Goal: Find specific page/section: Find specific page/section

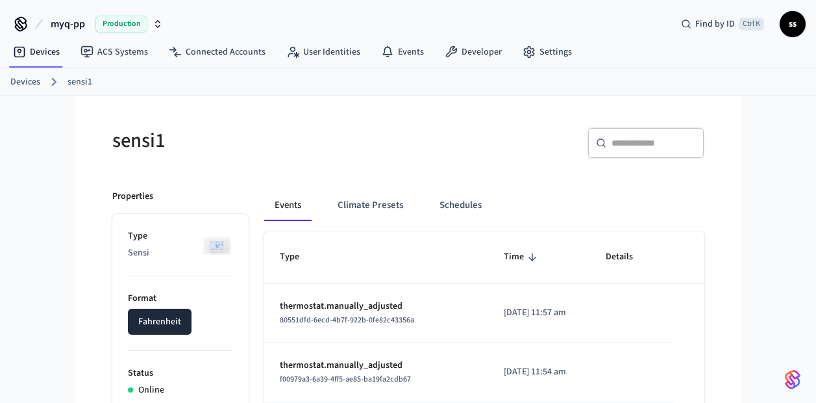
scroll to position [759, 0]
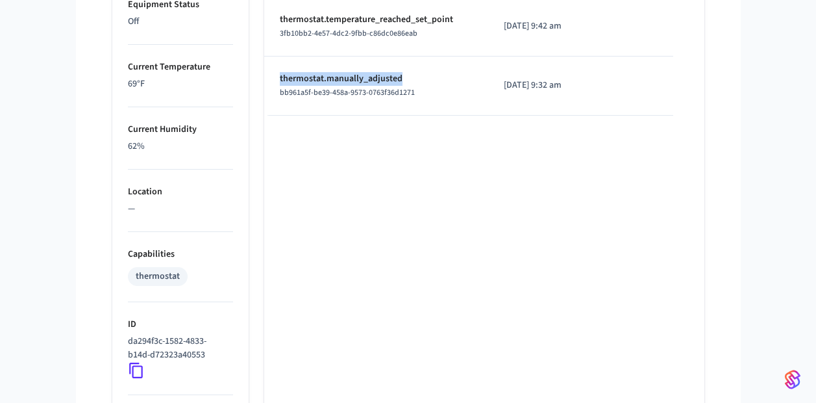
drag, startPoint x: 277, startPoint y: 78, endPoint x: 412, endPoint y: 76, distance: 135.1
click at [412, 76] on td "thermostat.manually_adjusted bb961a5f-be39-458a-9573-0763f36d1271" at bounding box center [376, 85] width 224 height 59
copy p "thermostat.manually_adjusted"
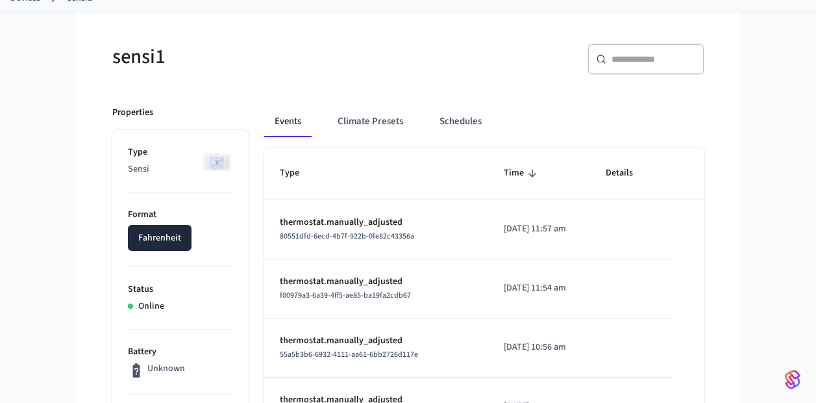
scroll to position [0, 0]
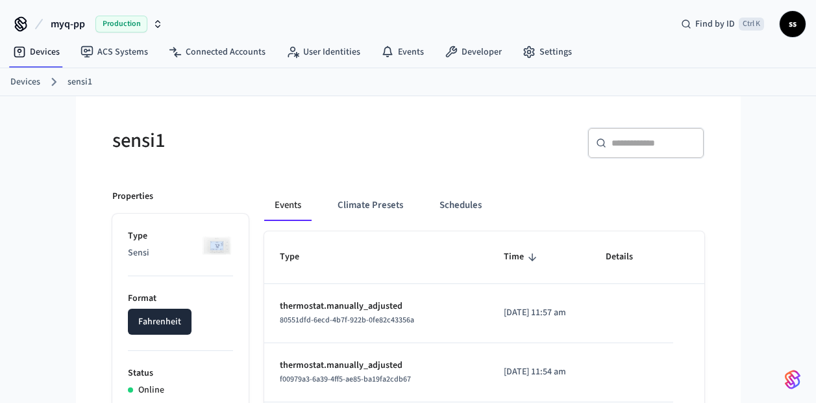
click at [77, 20] on span "myq-pp" at bounding box center [68, 24] width 34 height 16
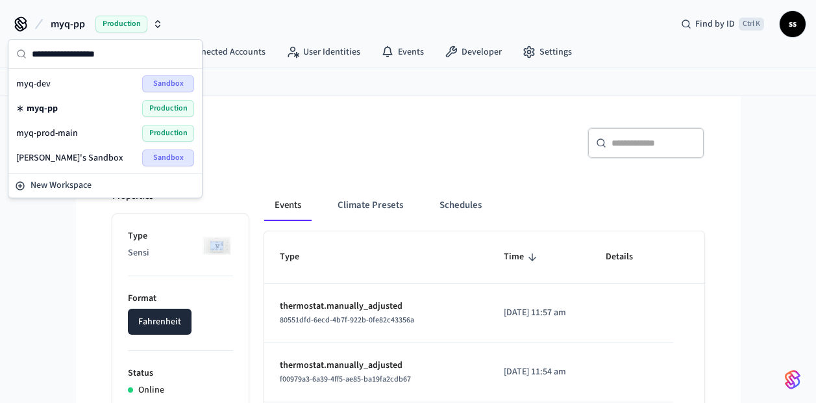
click at [67, 109] on div "myq-pp Production" at bounding box center [105, 108] width 178 height 17
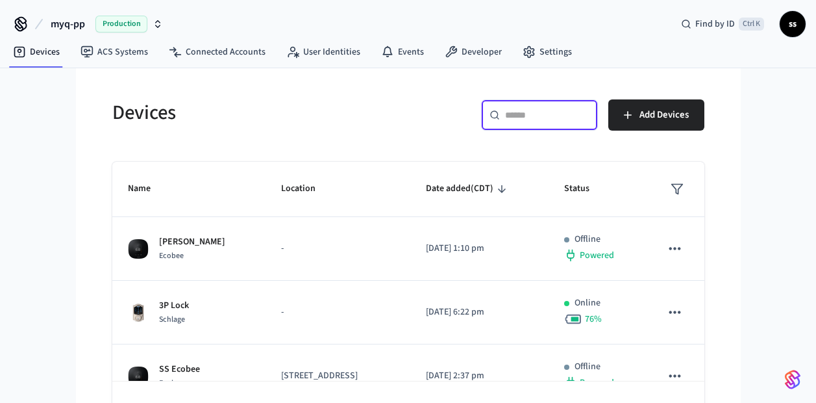
click at [517, 121] on input "text" at bounding box center [547, 114] width 84 height 13
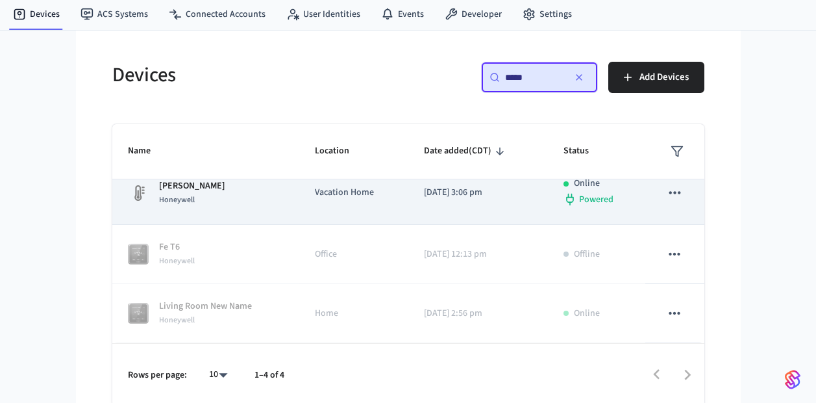
scroll to position [41, 0]
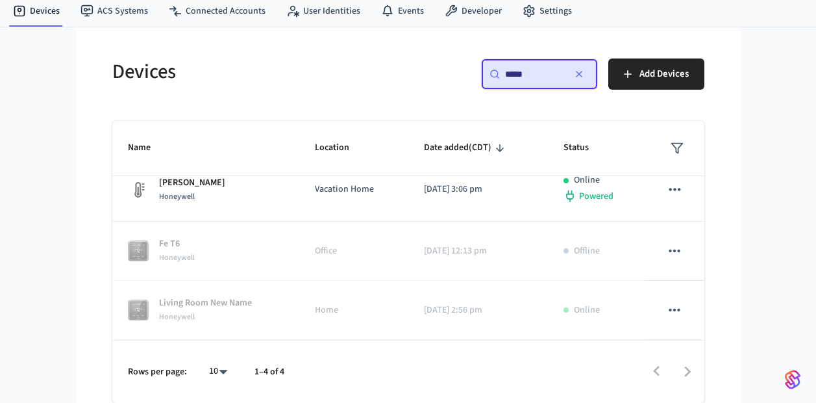
type input "*****"
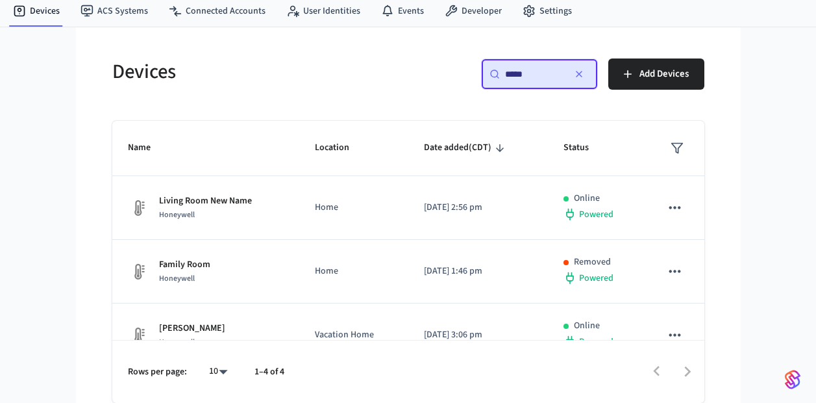
scroll to position [0, 0]
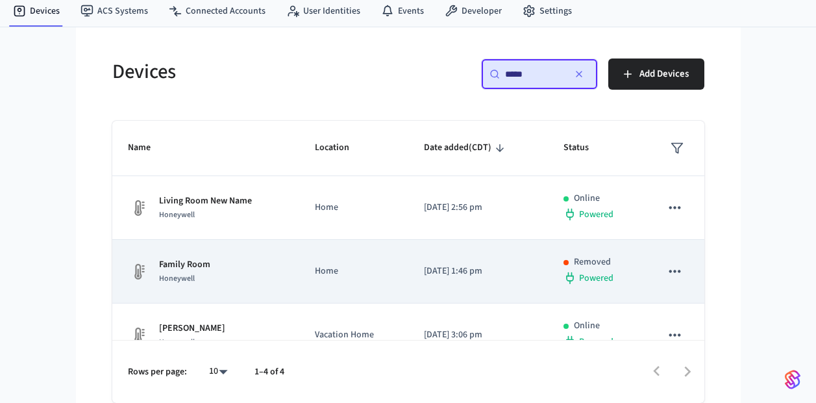
click at [249, 286] on td "Family Room Honeywell" at bounding box center [205, 272] width 187 height 64
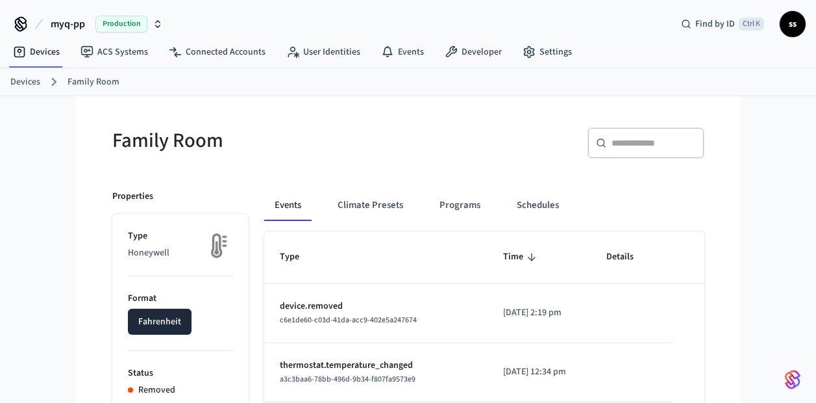
click at [27, 77] on link "Devices" at bounding box center [25, 82] width 30 height 14
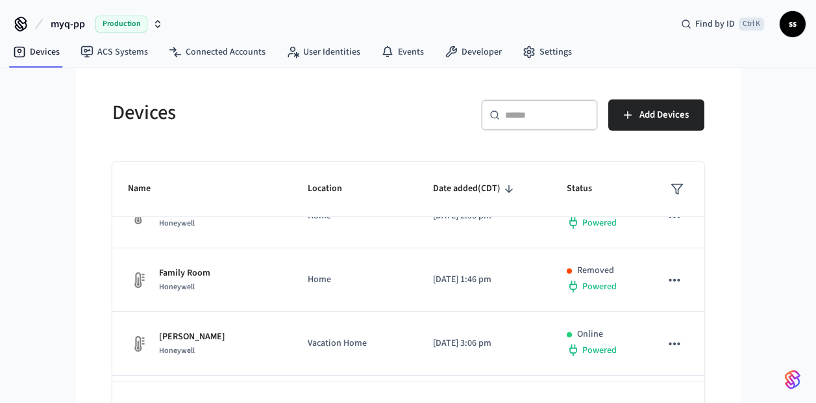
scroll to position [347, 0]
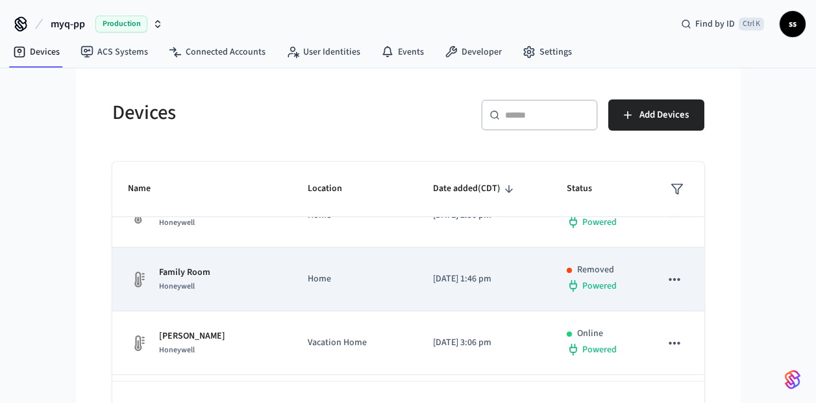
click at [370, 311] on td "Home" at bounding box center [354, 279] width 125 height 64
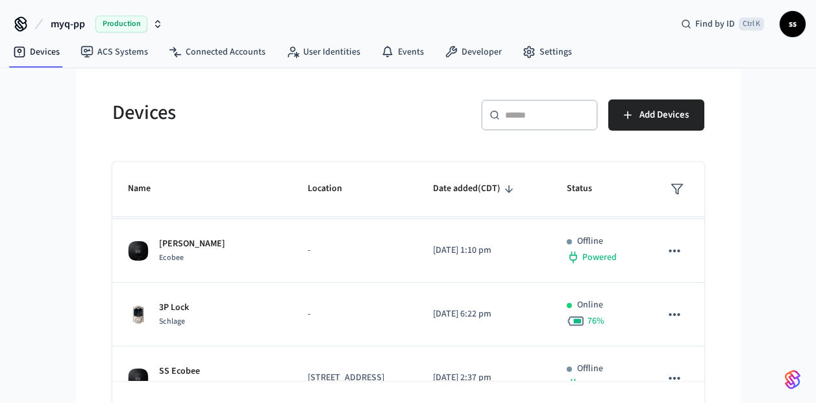
scroll to position [136, 0]
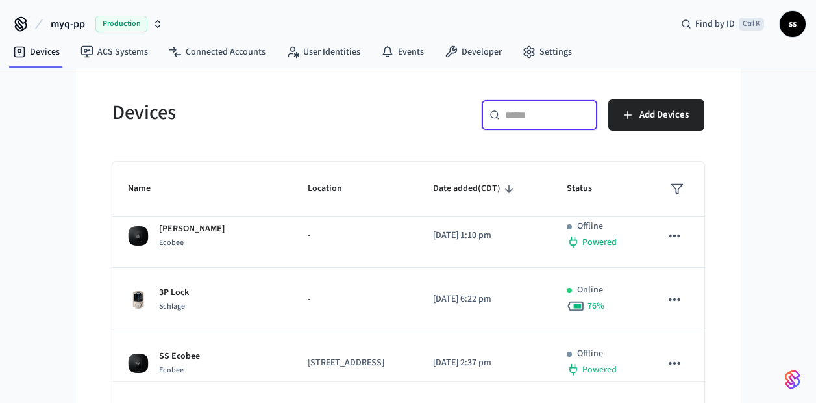
click at [523, 118] on input "text" at bounding box center [547, 114] width 84 height 13
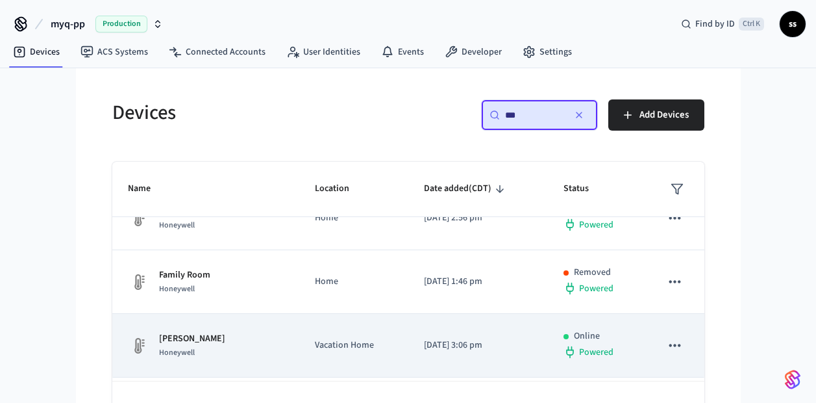
scroll to position [0, 0]
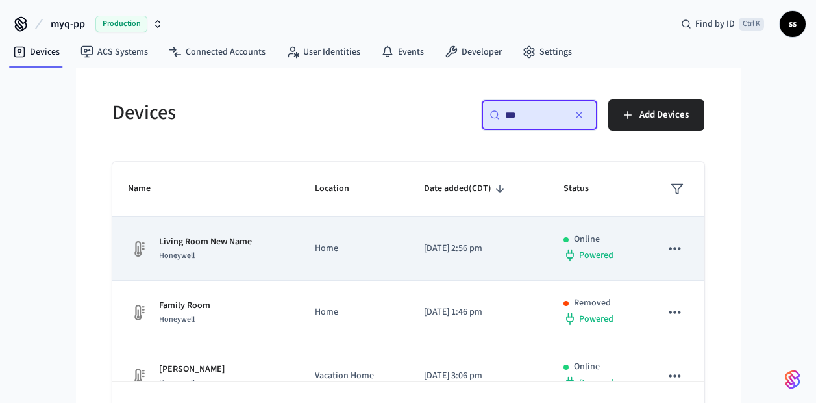
type input "***"
click at [268, 255] on div "Living Room New Name Honeywell" at bounding box center [206, 248] width 156 height 27
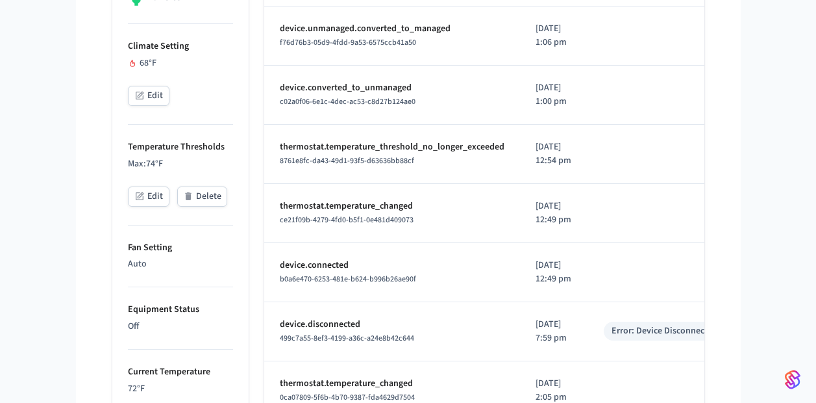
scroll to position [468, 0]
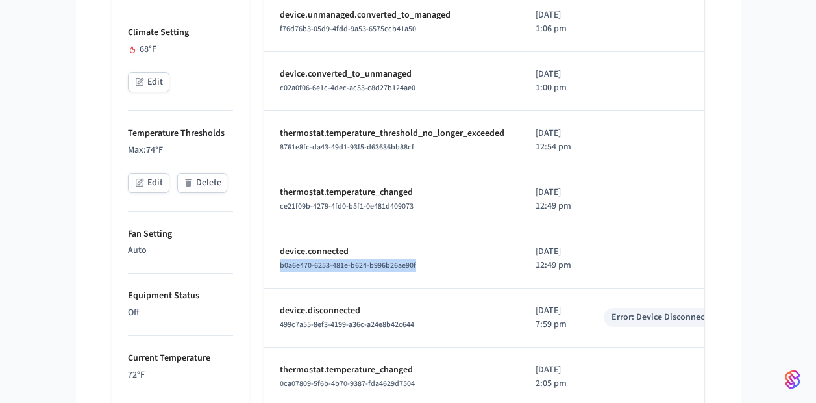
drag, startPoint x: 435, startPoint y: 299, endPoint x: 277, endPoint y: 307, distance: 158.0
click at [277, 288] on td "device.connected b0a6e470-6253-481e-b624-b996b26ae90f" at bounding box center [392, 258] width 256 height 59
copy span "b0a6e470-6253-481e-b624-b996b26ae90f"
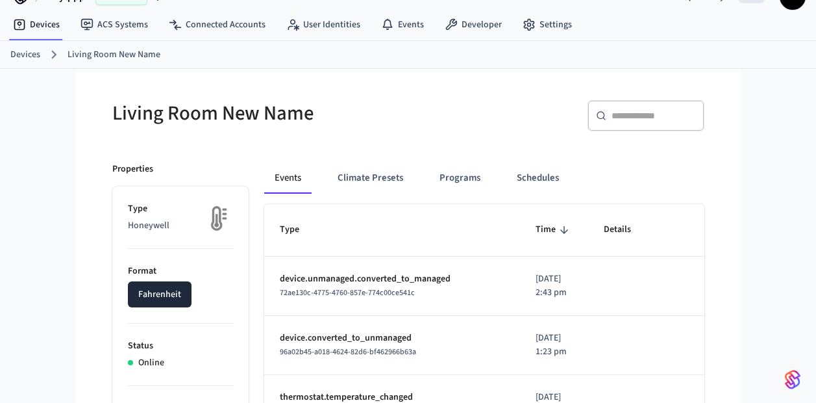
scroll to position [0, 0]
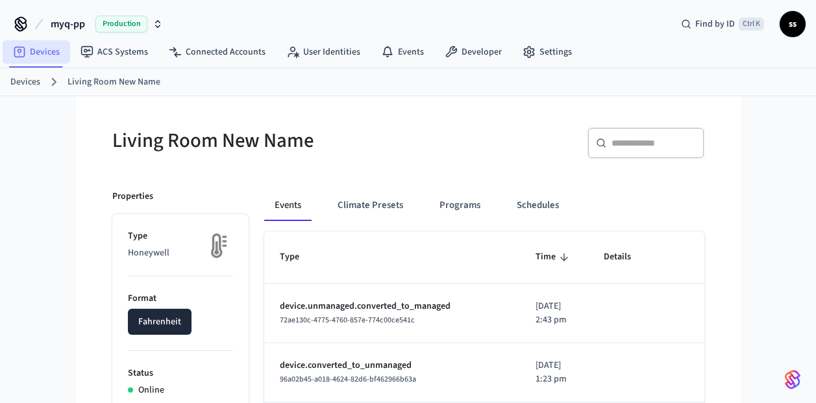
click at [39, 53] on link "Devices" at bounding box center [37, 51] width 68 height 23
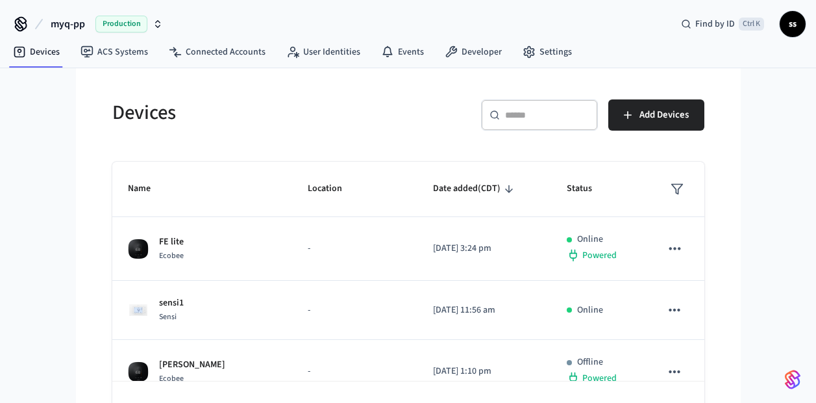
click at [560, 105] on div "​ ​" at bounding box center [539, 114] width 117 height 31
paste input "**********"
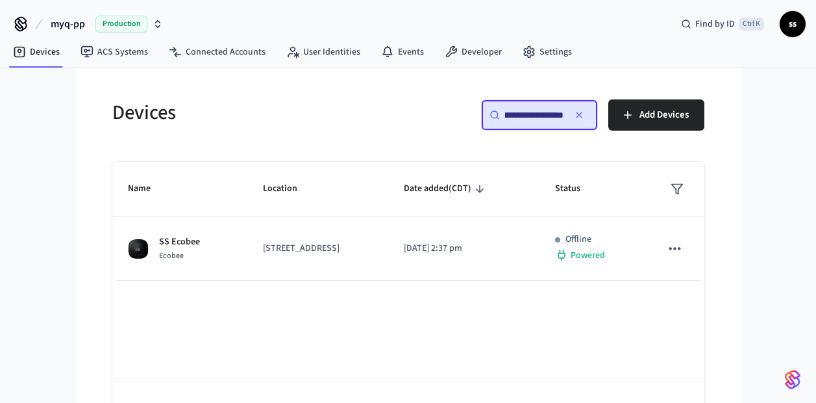
type input "**********"
